Goal: Information Seeking & Learning: Learn about a topic

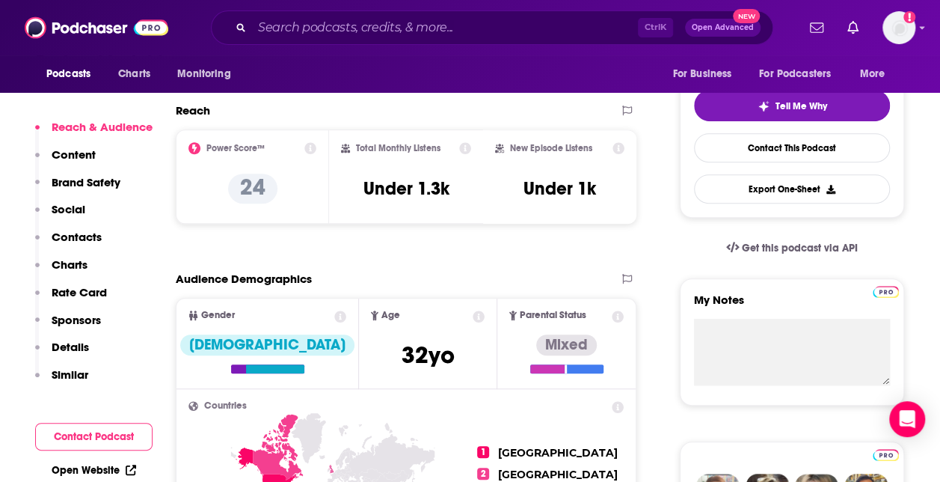
scroll to position [192, 0]
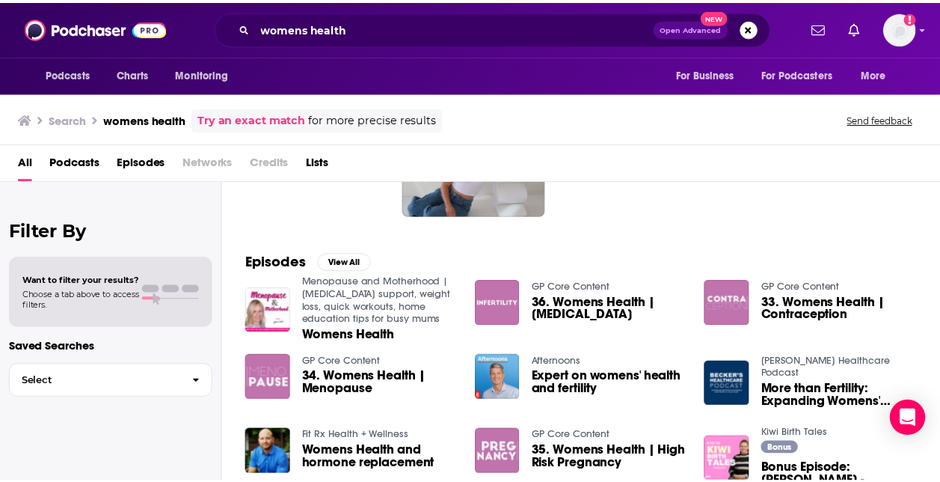
scroll to position [354, 0]
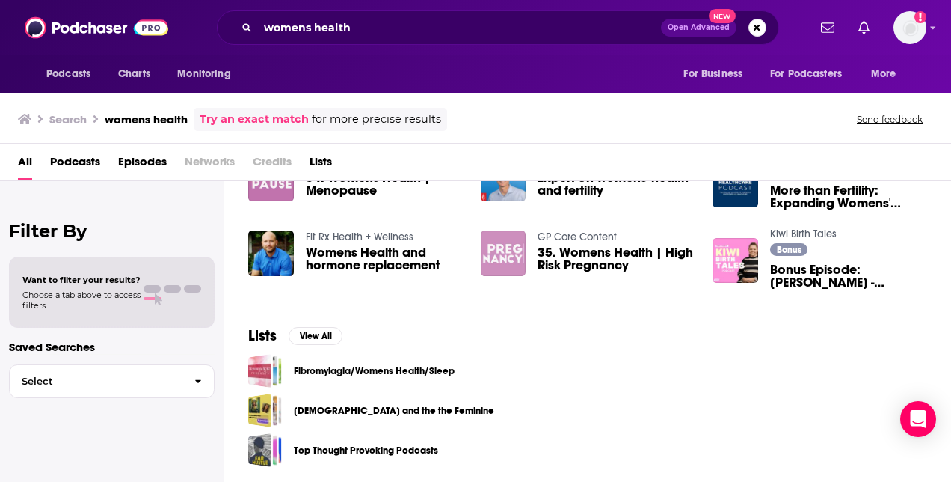
click at [496, 251] on img "35. Womens Health | High Risk Pregnancy" at bounding box center [504, 253] width 46 height 46
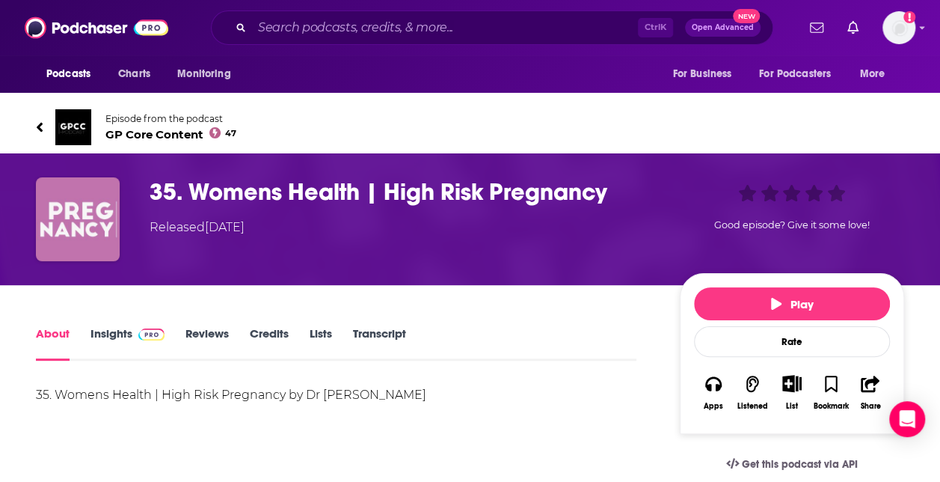
click at [109, 338] on link "Insights" at bounding box center [127, 343] width 74 height 34
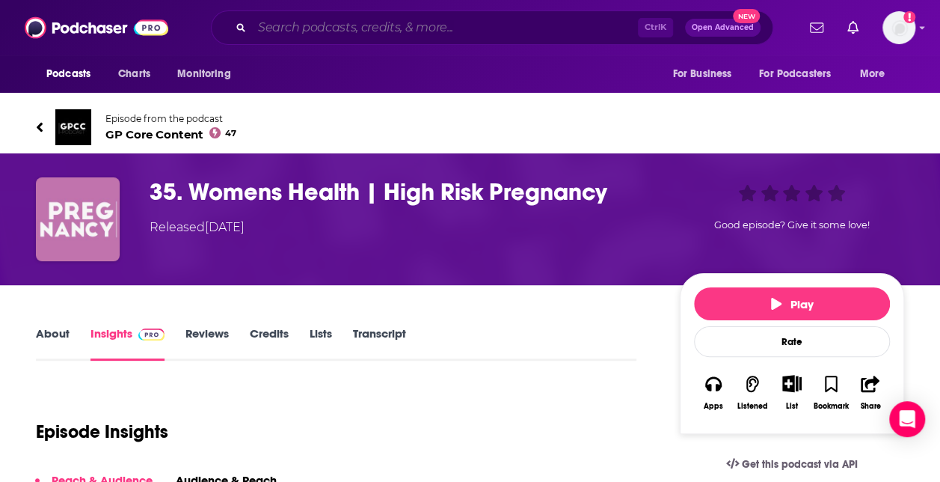
click at [396, 31] on input "Search podcasts, credits, & more..." at bounding box center [445, 28] width 386 height 24
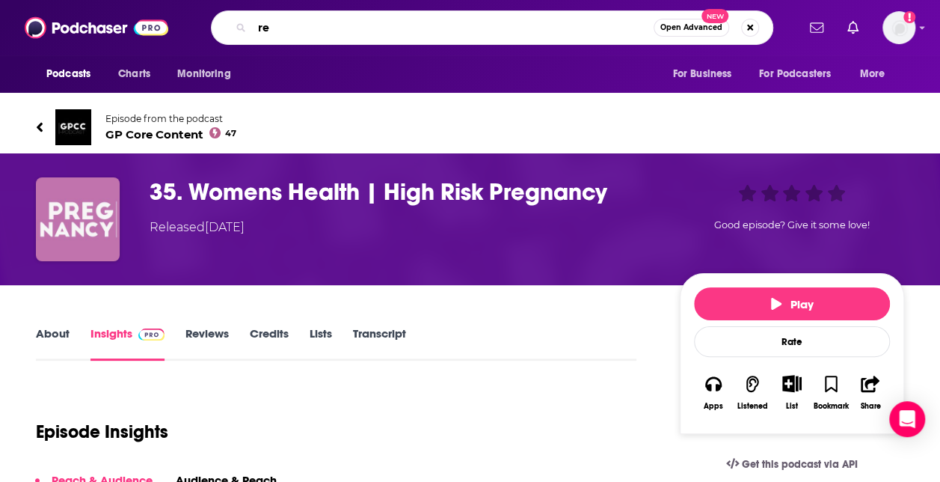
type input "r"
type input "pregnancy"
